Goal: Understand process/instructions: Learn how to perform a task or action

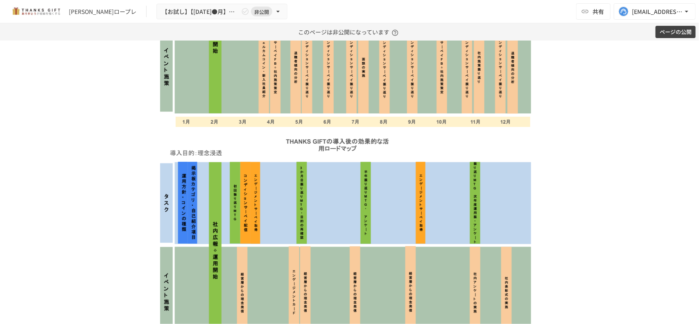
scroll to position [4252, 0]
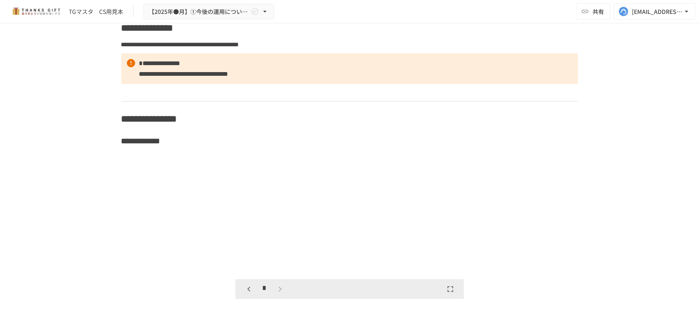
scroll to position [4194, 0]
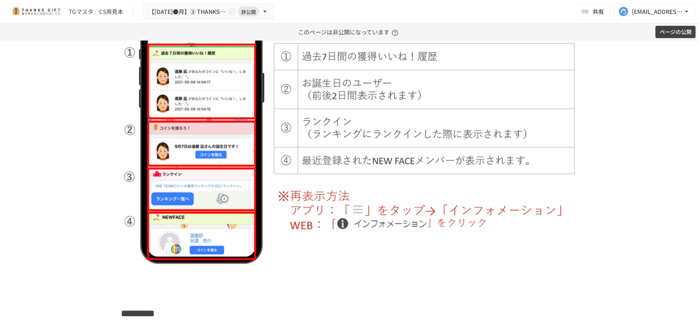
scroll to position [1145, 0]
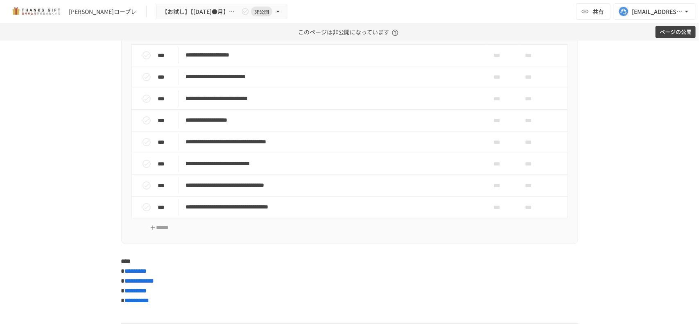
scroll to position [4929, 0]
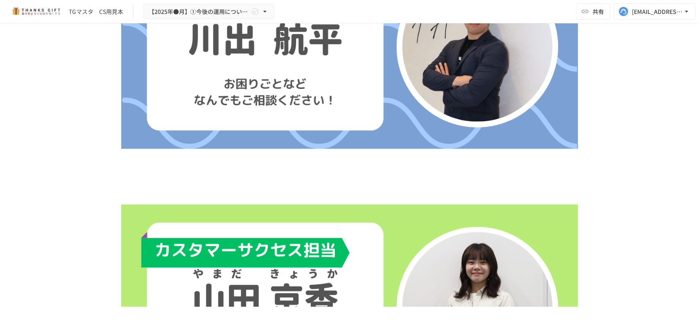
scroll to position [987, 0]
click at [460, 170] on img at bounding box center [349, 46] width 457 height 257
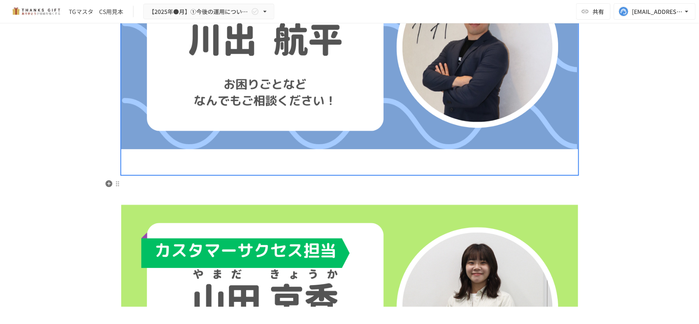
click at [463, 198] on img at bounding box center [349, 307] width 457 height 257
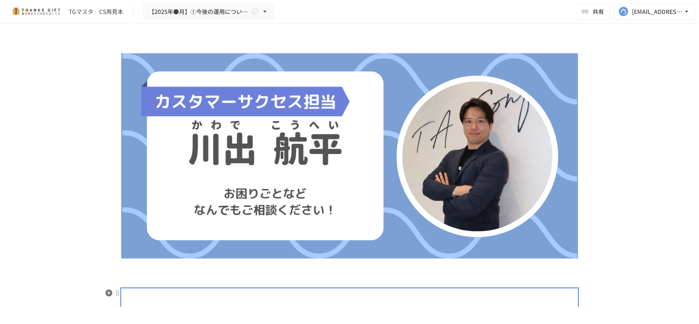
scroll to position [875, 0]
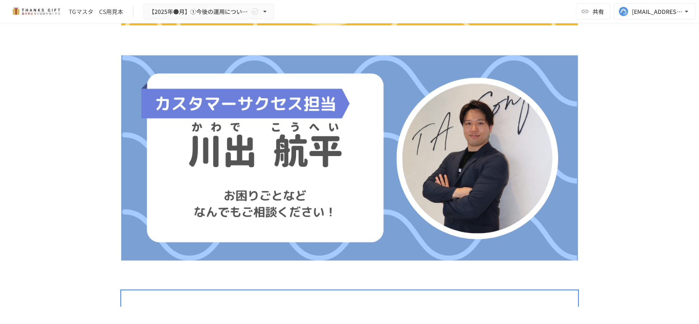
click at [617, 124] on div "**********" at bounding box center [349, 164] width 699 height 283
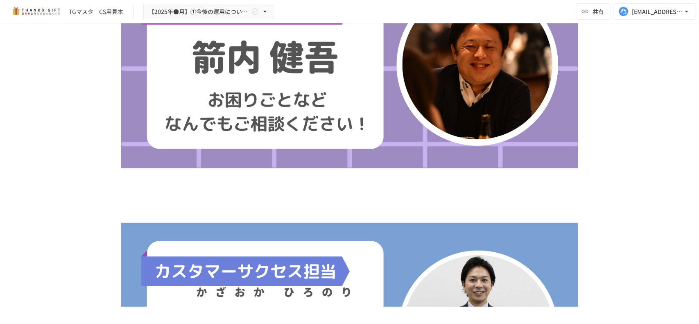
scroll to position [239, 0]
click at [525, 201] on img at bounding box center [349, 325] width 457 height 257
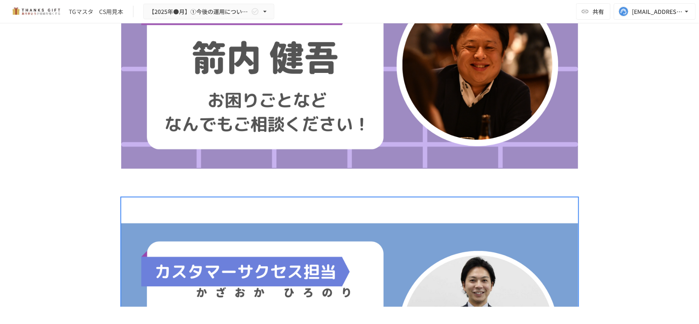
click at [506, 183] on img at bounding box center [349, 64] width 457 height 257
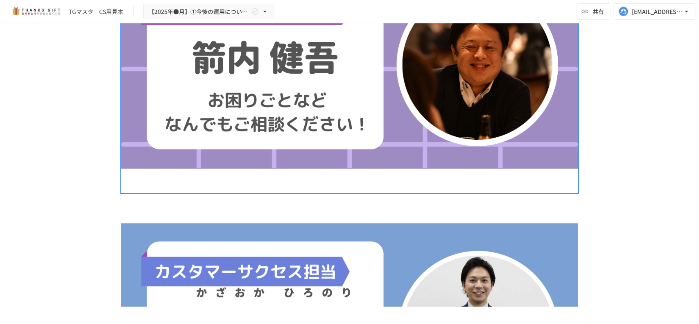
click at [639, 164] on div "**********" at bounding box center [349, 164] width 699 height 283
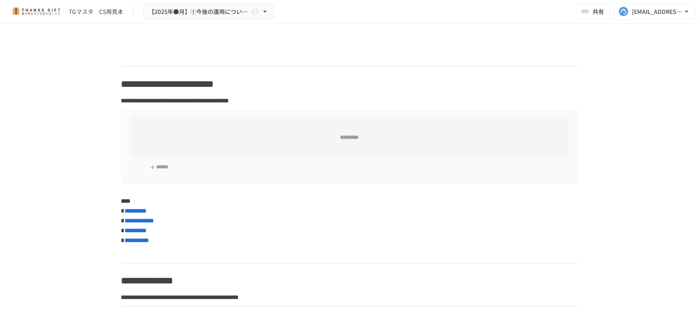
scroll to position [5197, 0]
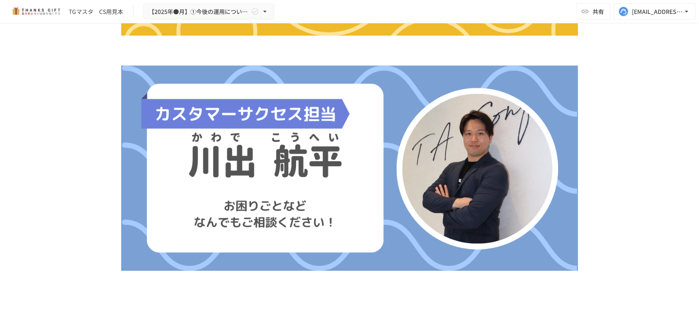
scroll to position [857, 0]
